Goal: Information Seeking & Learning: Learn about a topic

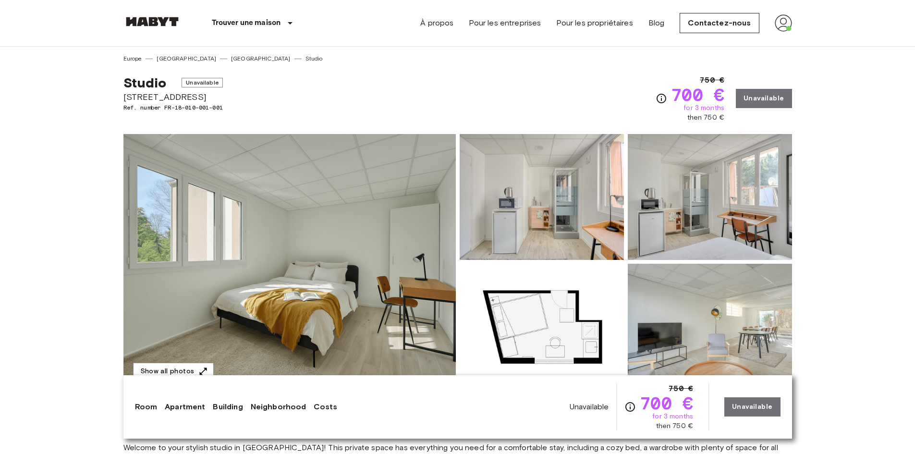
click at [525, 222] on img at bounding box center [542, 197] width 164 height 126
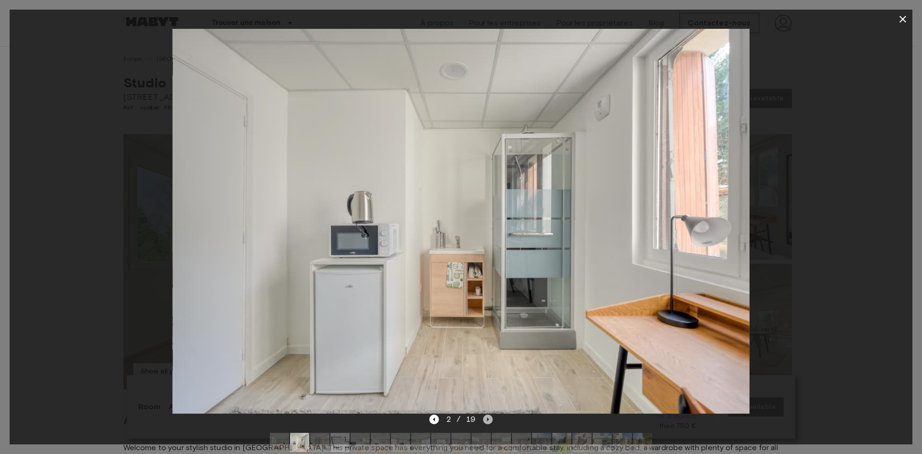
click at [487, 419] on icon "Next image" at bounding box center [488, 420] width 10 height 10
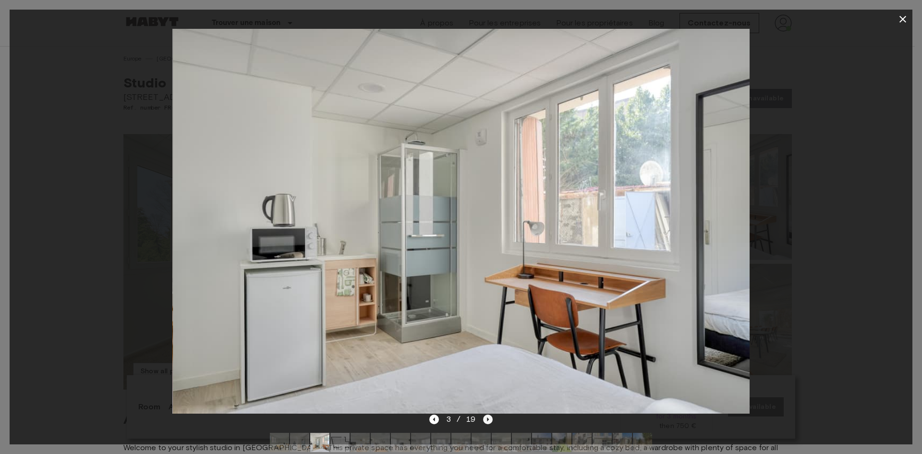
click at [487, 419] on icon "Next image" at bounding box center [488, 420] width 10 height 10
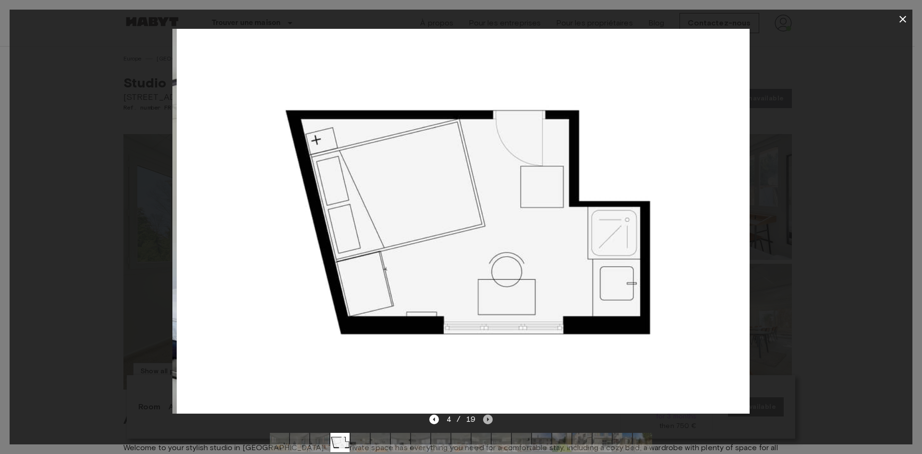
click at [487, 419] on icon "Next image" at bounding box center [488, 420] width 10 height 10
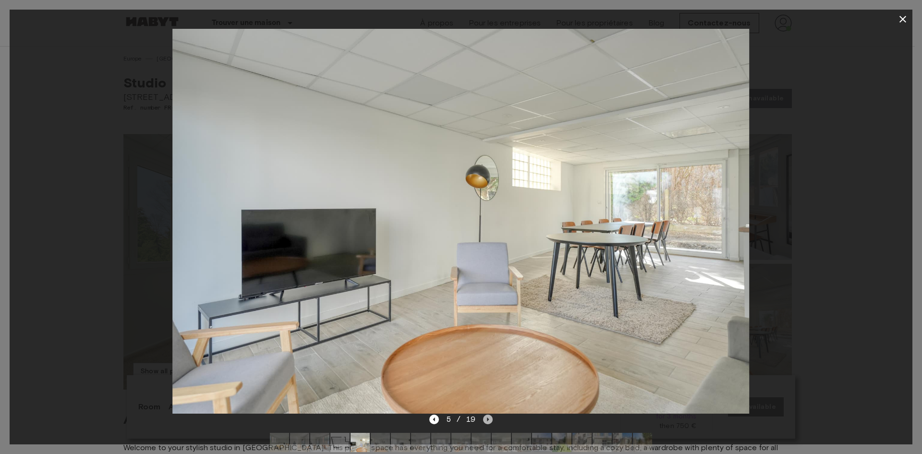
click at [487, 419] on icon "Next image" at bounding box center [488, 420] width 10 height 10
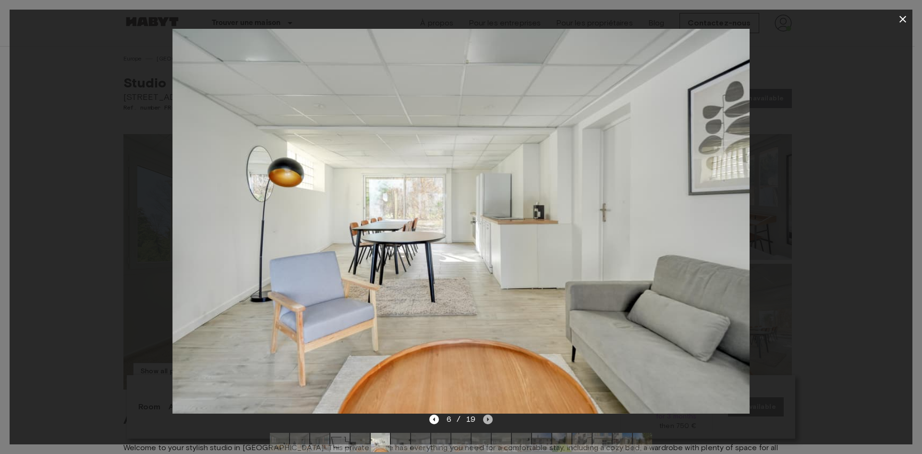
click at [488, 419] on icon "Next image" at bounding box center [489, 419] width 2 height 4
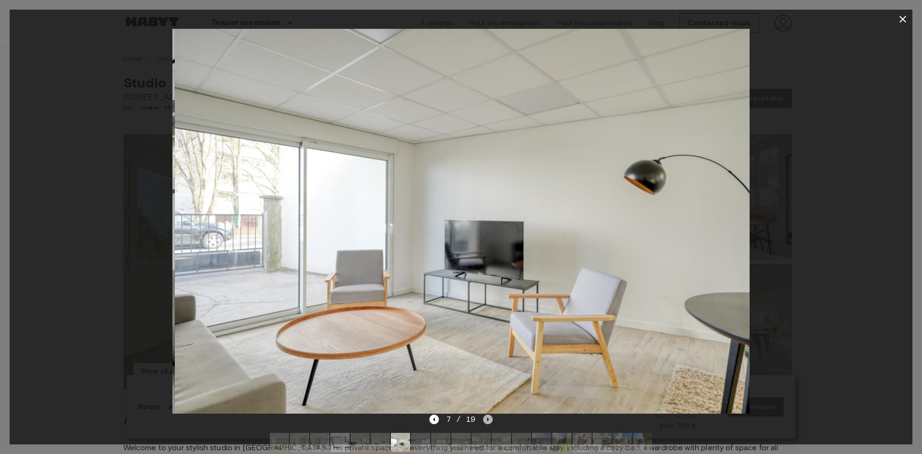
click at [488, 419] on icon "Next image" at bounding box center [489, 419] width 2 height 4
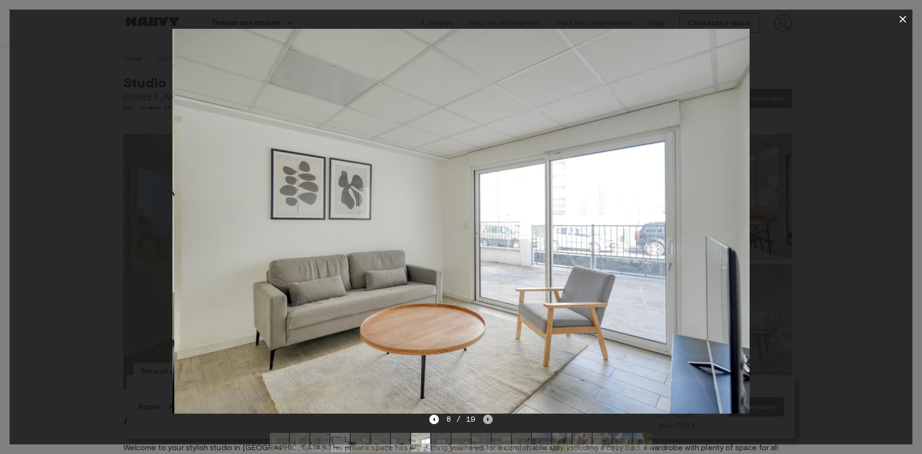
click at [488, 419] on icon "Next image" at bounding box center [489, 419] width 2 height 4
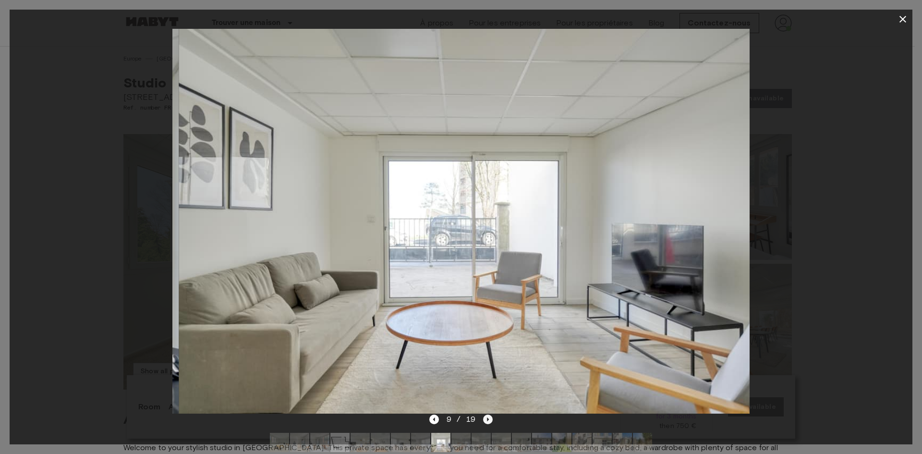
click at [488, 419] on icon "Next image" at bounding box center [489, 419] width 2 height 4
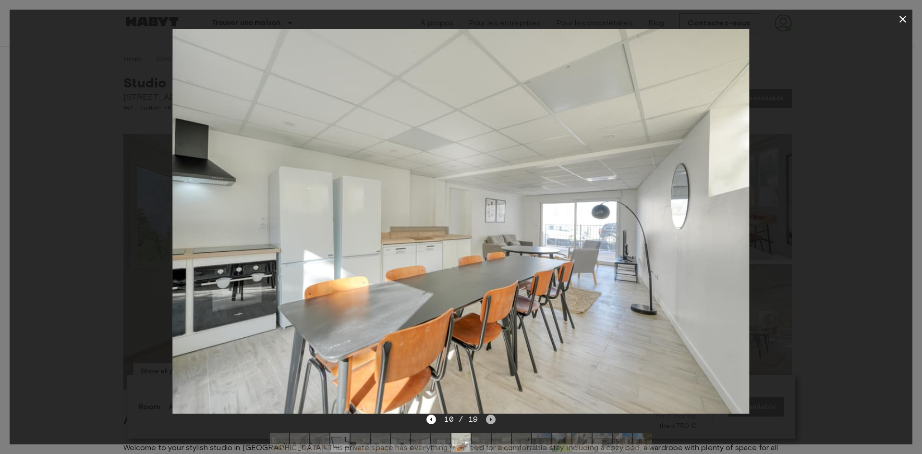
click at [488, 419] on icon "Next image" at bounding box center [491, 420] width 10 height 10
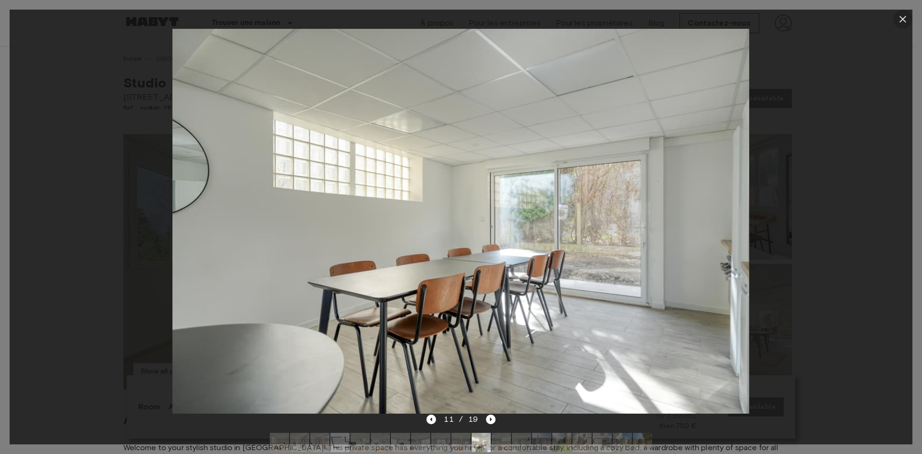
click at [901, 20] on icon "button" at bounding box center [903, 19] width 12 height 12
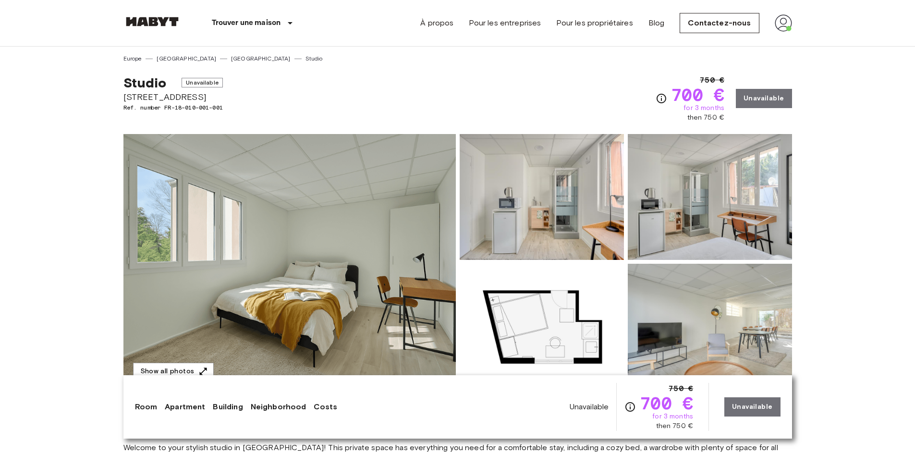
drag, startPoint x: 118, startPoint y: 97, endPoint x: 247, endPoint y: 98, distance: 129.2
copy span "[STREET_ADDRESS]"
click at [215, 100] on span "[STREET_ADDRESS]" at bounding box center [172, 97] width 99 height 12
drag, startPoint x: 249, startPoint y: 97, endPoint x: 123, endPoint y: 100, distance: 126.4
